Goal: Browse casually

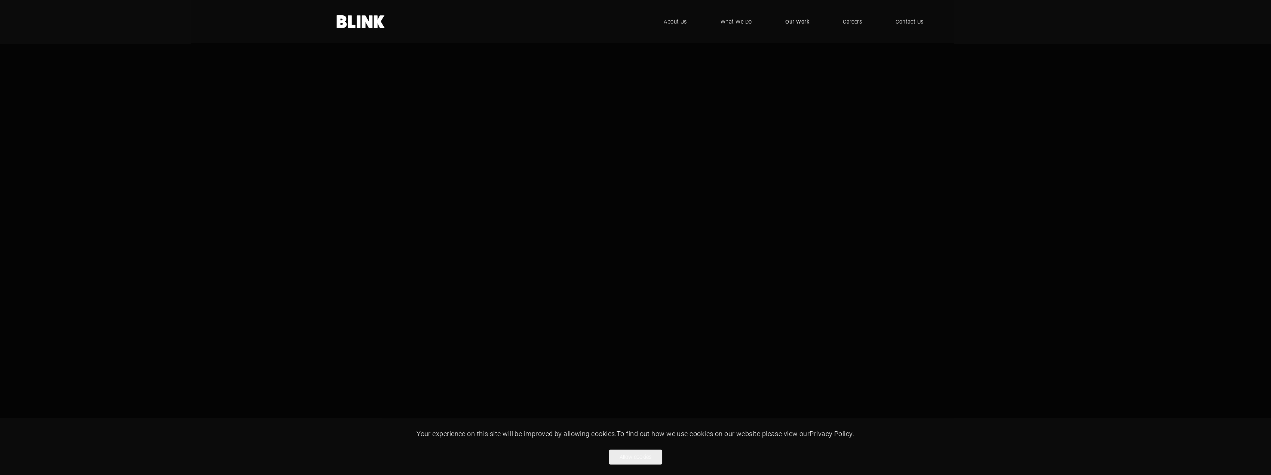
click at [795, 21] on span "Our Work" at bounding box center [797, 22] width 24 height 8
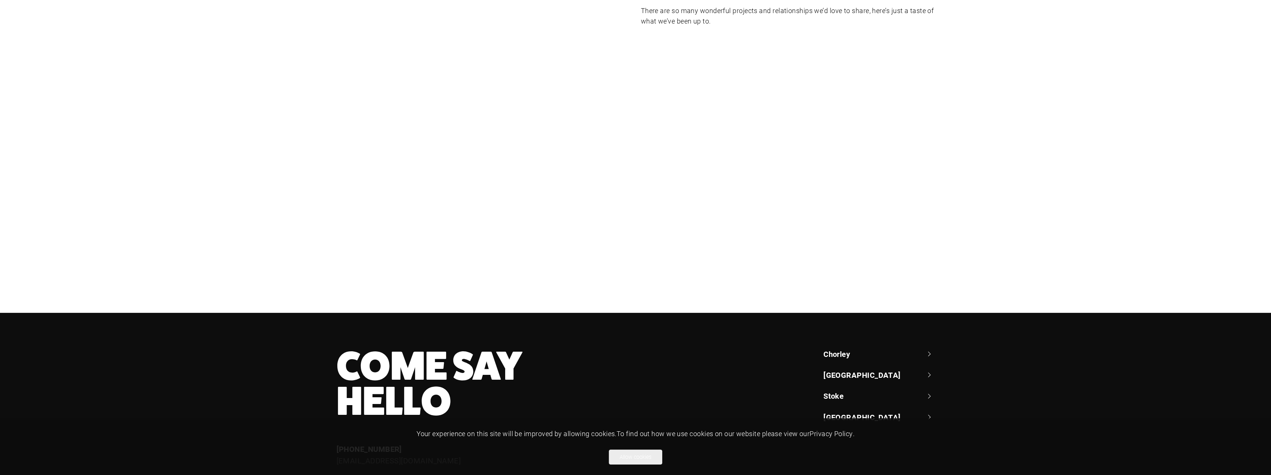
scroll to position [150, 0]
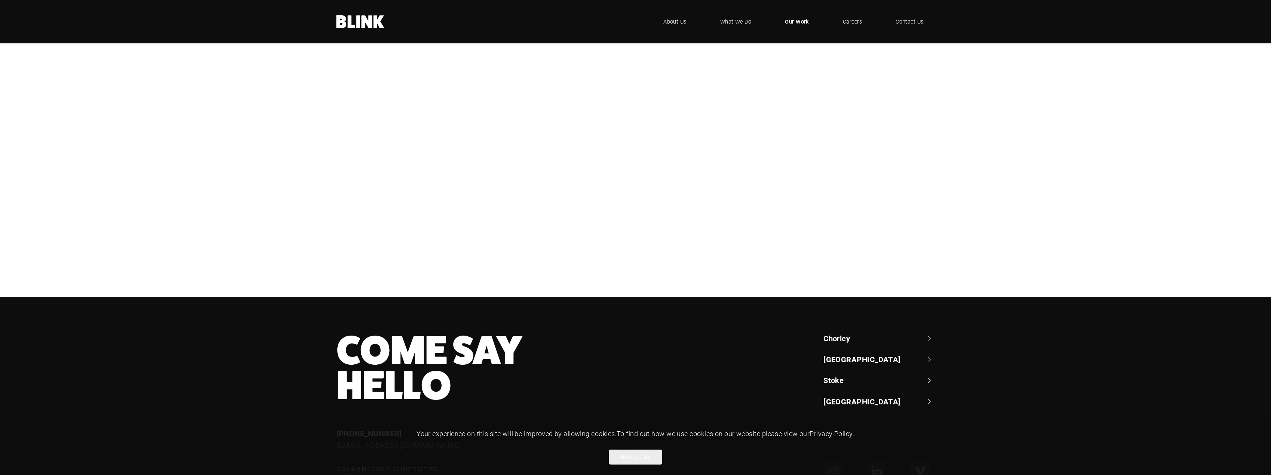
click at [0, 0] on div "Booths" at bounding box center [0, 0] width 0 height 0
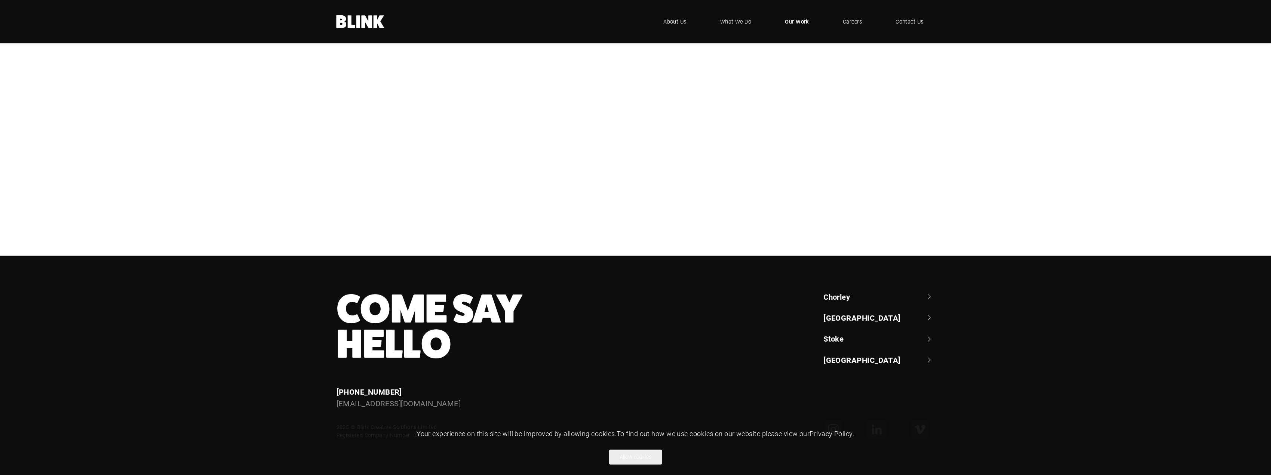
scroll to position [374, 0]
click at [0, 0] on div "NBrown" at bounding box center [0, 0] width 0 height 0
click at [0, 0] on div "Bedeck" at bounding box center [0, 0] width 0 height 0
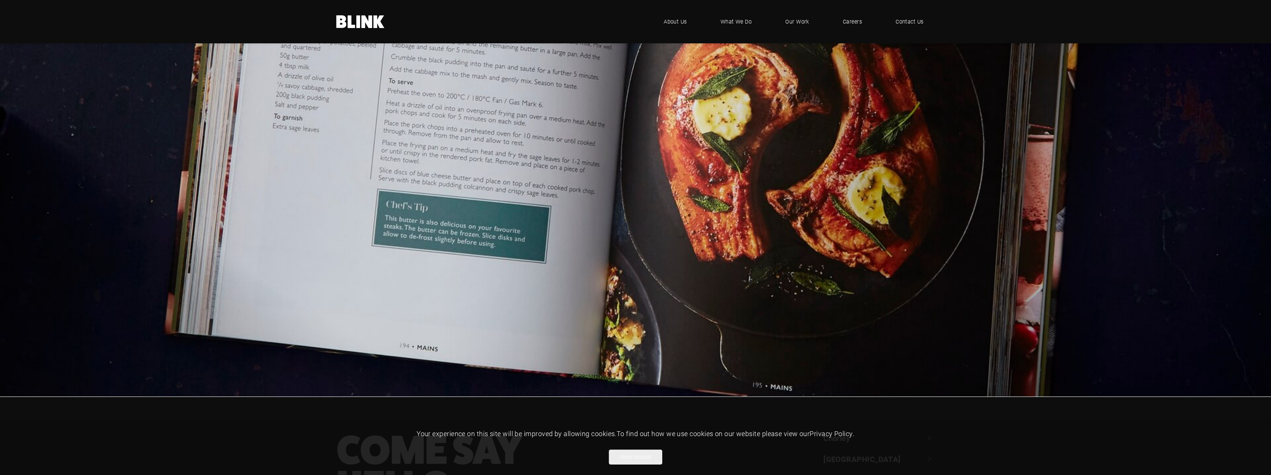
scroll to position [3815, 0]
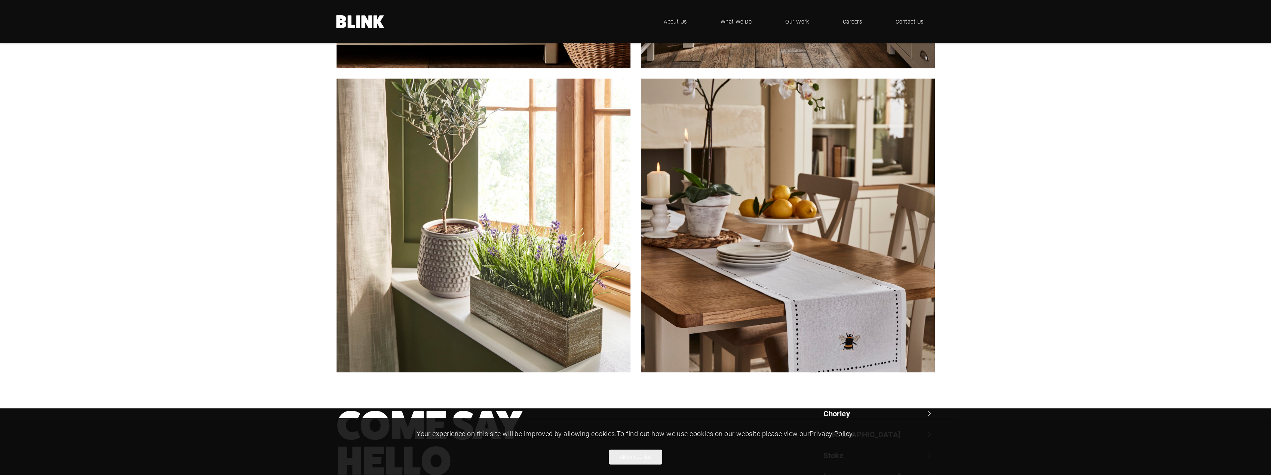
scroll to position [1459, 0]
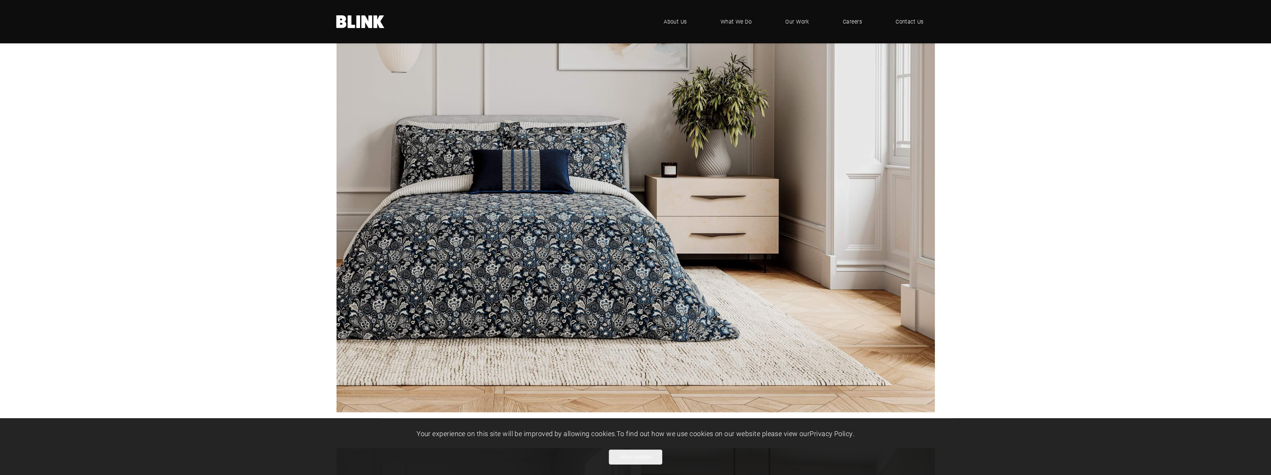
scroll to position [748, 0]
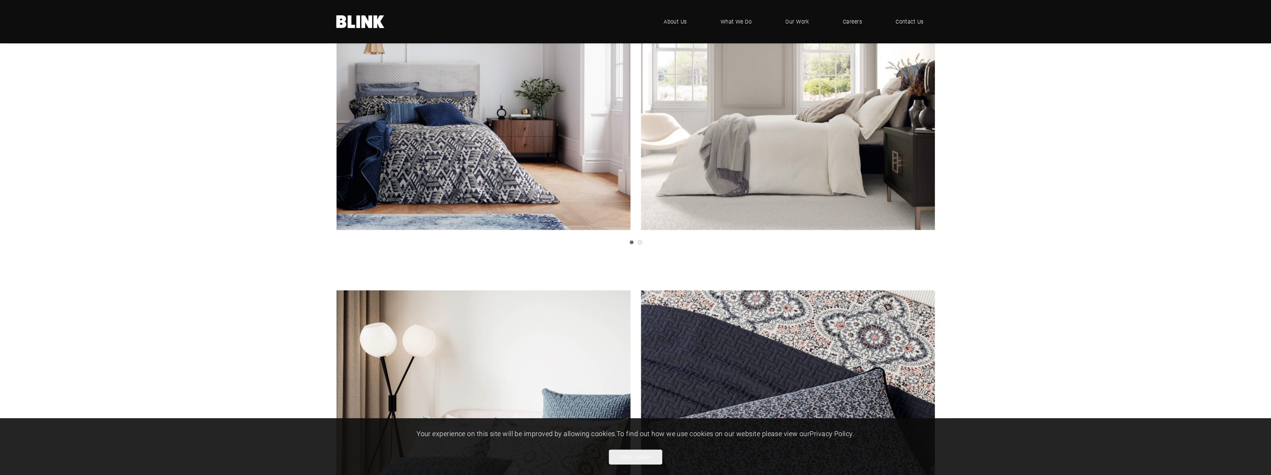
scroll to position [1254, 0]
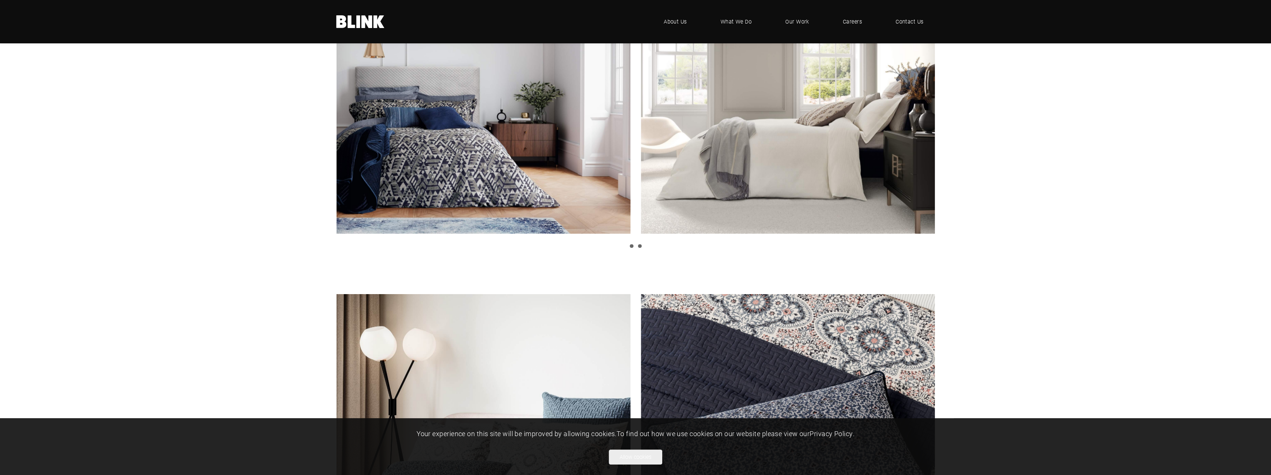
click at [640, 246] on link "Slide 2" at bounding box center [640, 246] width 4 height 4
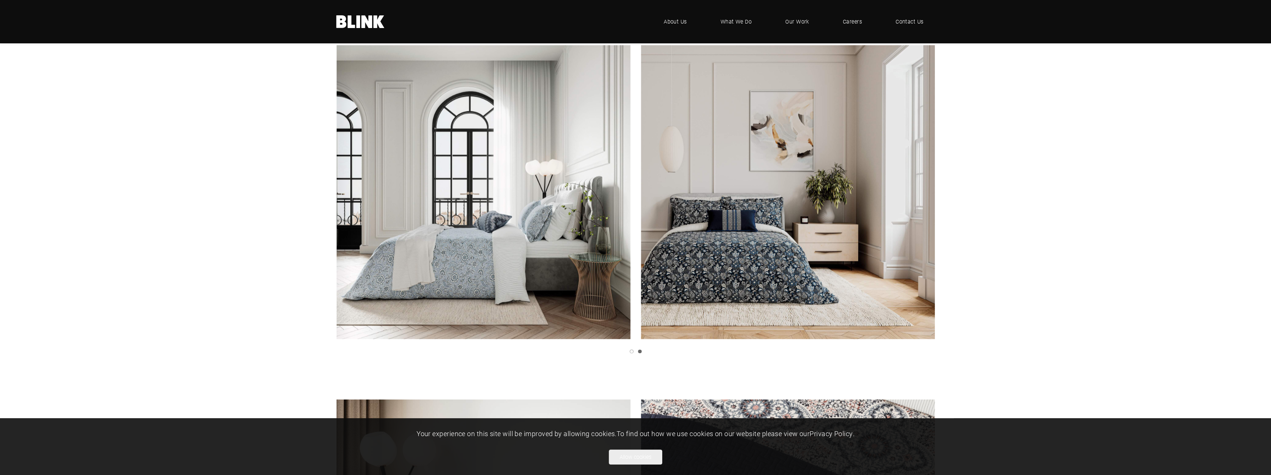
scroll to position [1141, 0]
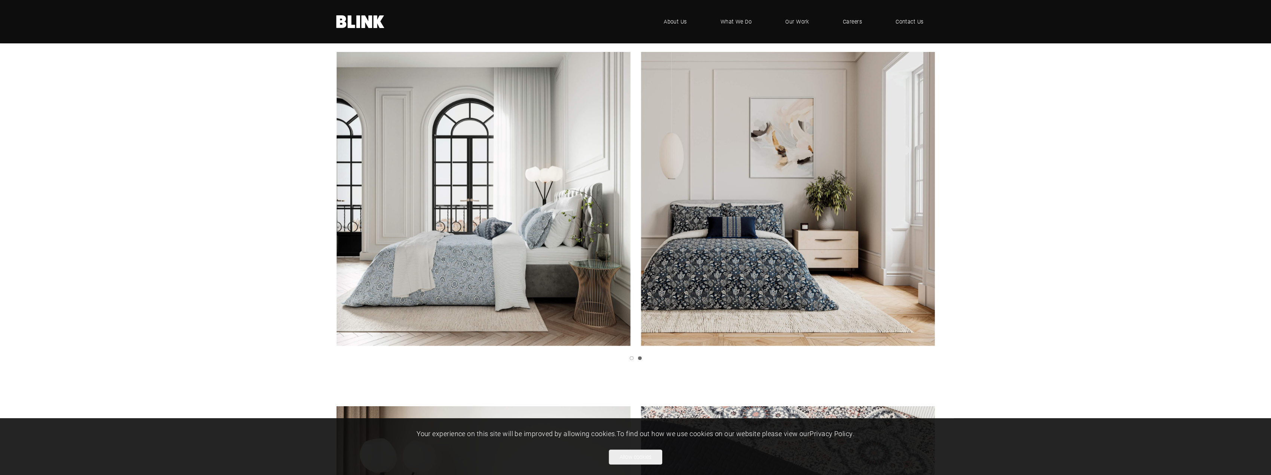
click at [0, 0] on link "Next slide" at bounding box center [0, 0] width 0 height 0
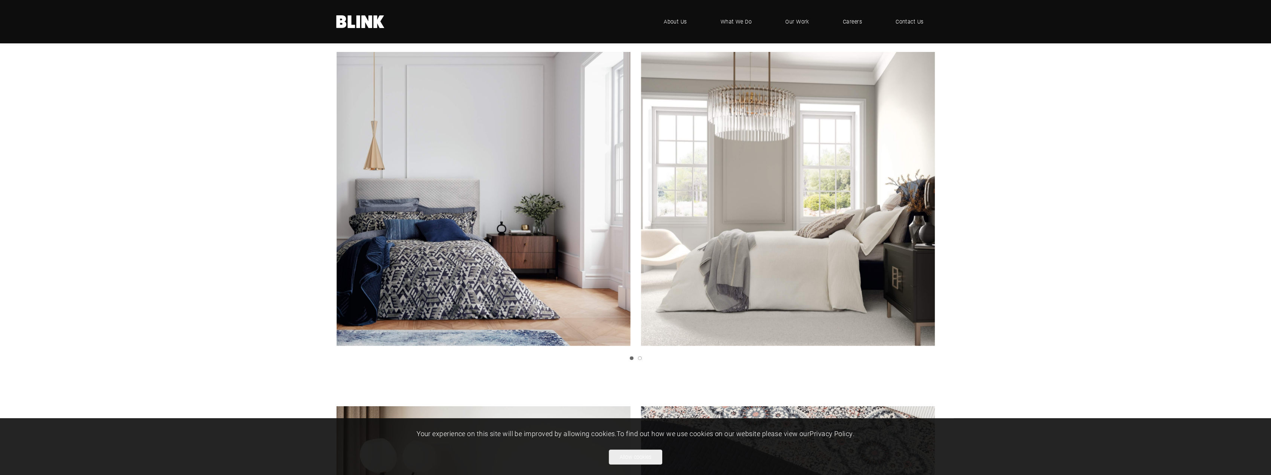
click at [0, 0] on icon "Next slide" at bounding box center [0, 0] width 0 height 0
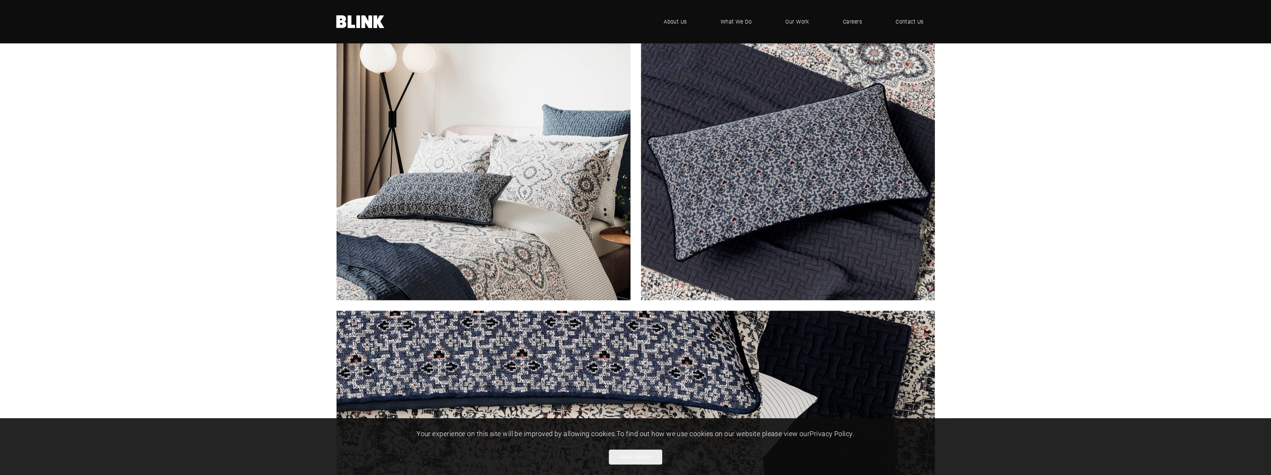
scroll to position [1553, 0]
